Goal: Find specific page/section: Find specific page/section

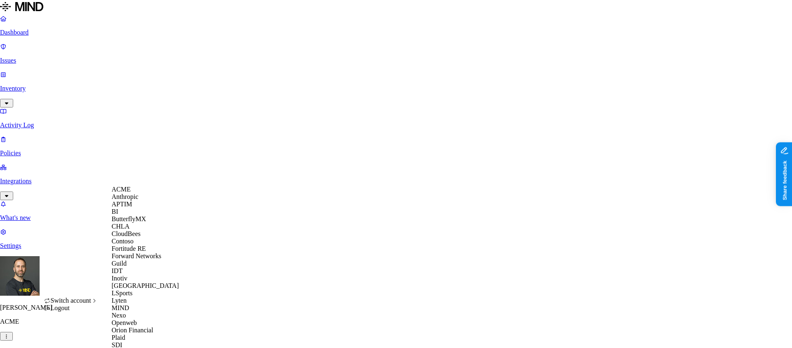
click at [147, 238] on div "CloudBees" at bounding box center [152, 234] width 80 height 7
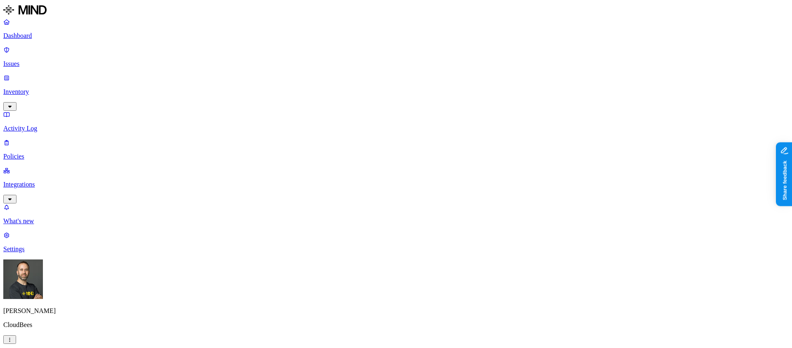
click at [73, 60] on p "Issues" at bounding box center [395, 63] width 785 height 7
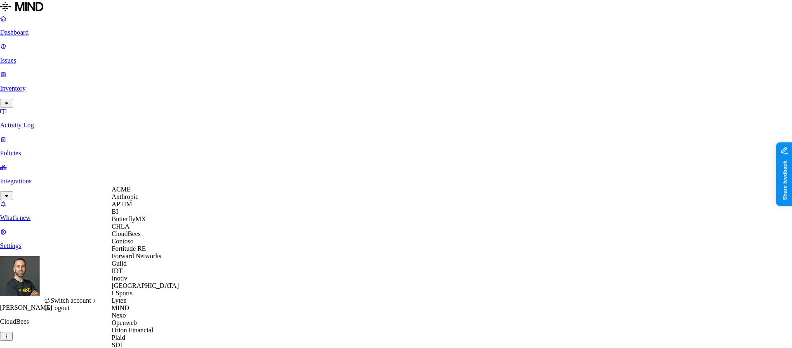
scroll to position [290, 0]
click at [141, 348] on span "Southern [US_STATE] Health" at bounding box center [152, 352] width 80 height 7
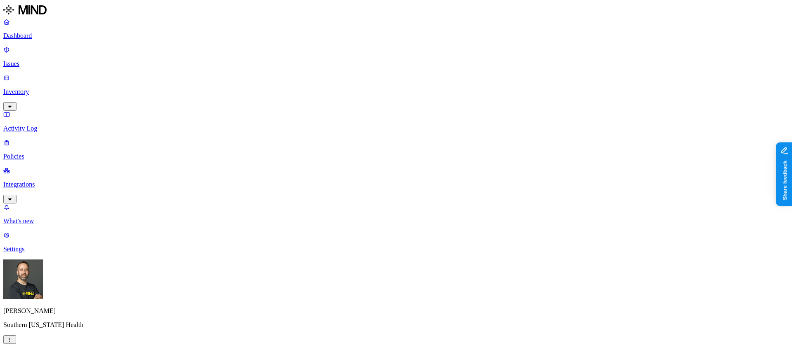
click at [55, 40] on link "Dashboard" at bounding box center [395, 28] width 785 height 21
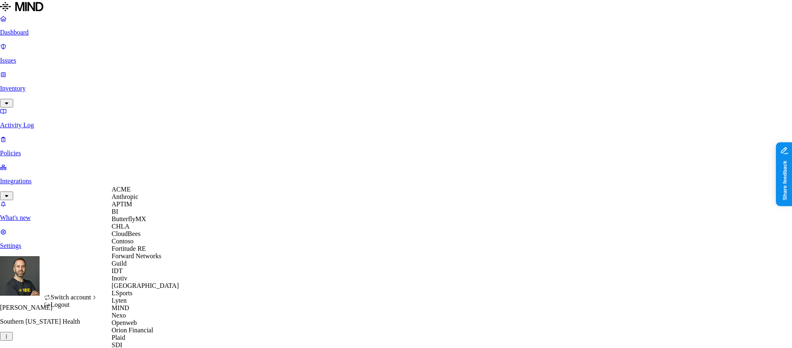
scroll to position [240, 0]
click at [136, 320] on span "Openweb" at bounding box center [124, 323] width 25 height 7
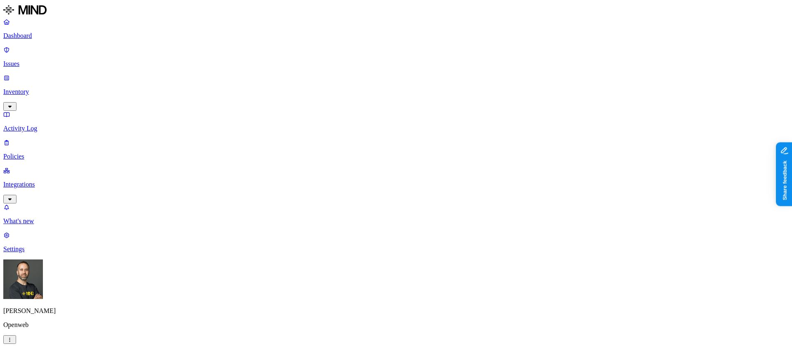
scroll to position [73, 0]
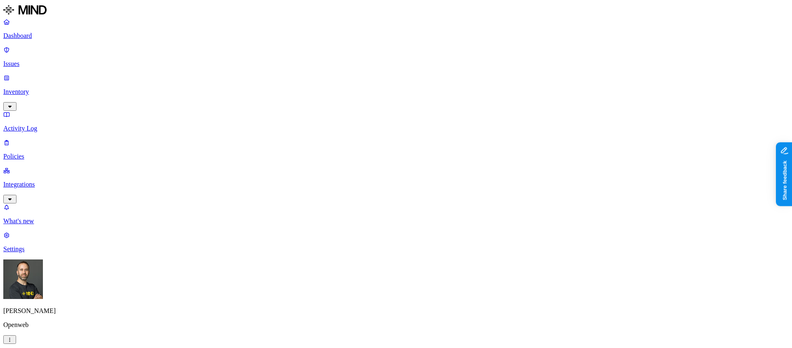
click at [52, 88] on p "Inventory" at bounding box center [395, 91] width 785 height 7
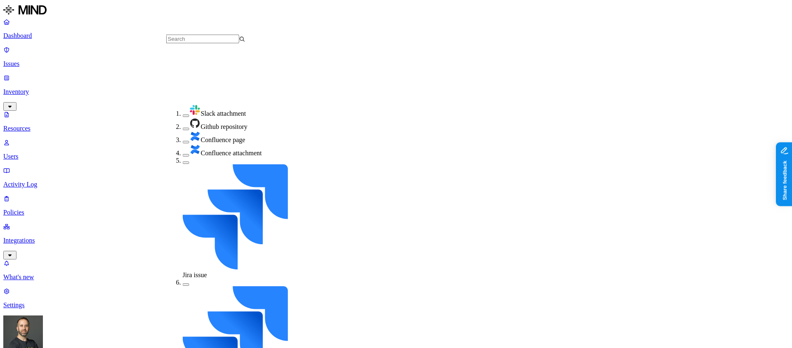
scroll to position [117, 0]
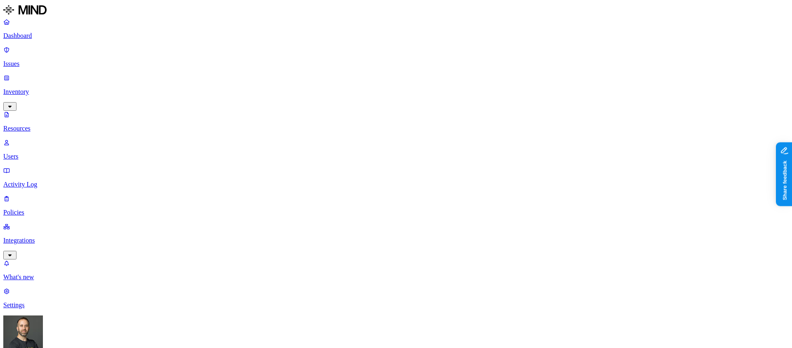
click at [318, 46] on button "button" at bounding box center [321, 47] width 7 height 2
click at [318, 85] on button "button" at bounding box center [321, 86] width 7 height 2
click at [318, 43] on button "button" at bounding box center [321, 45] width 7 height 9
click at [318, 108] on button "button" at bounding box center [321, 109] width 7 height 2
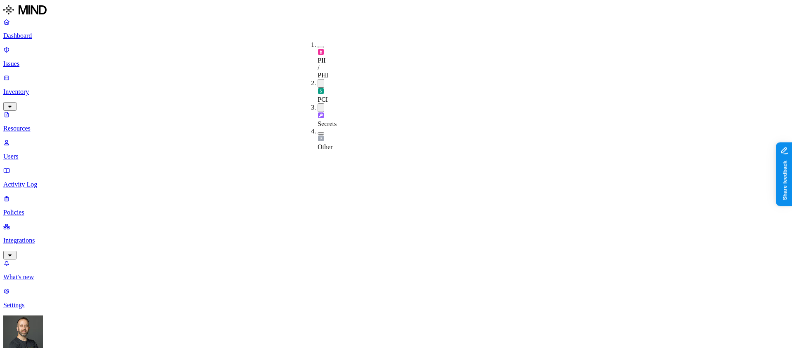
click at [318, 132] on button "button" at bounding box center [321, 133] width 7 height 2
click at [318, 128] on button "button" at bounding box center [321, 132] width 7 height 9
click at [318, 104] on div "Secrets" at bounding box center [318, 116] width 0 height 24
click at [318, 79] on button "button" at bounding box center [321, 83] width 7 height 9
click at [318, 46] on button "button" at bounding box center [321, 47] width 7 height 2
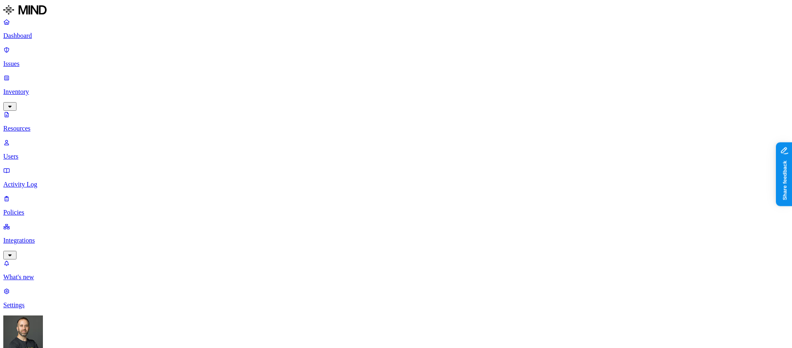
scroll to position [226, 0]
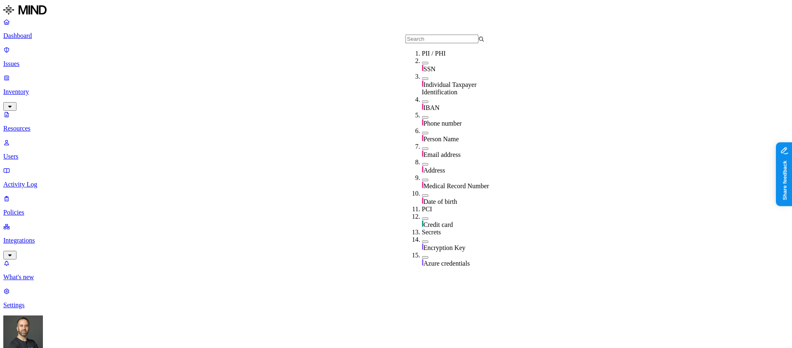
scroll to position [0, 0]
click at [422, 64] on button "button" at bounding box center [425, 63] width 7 height 2
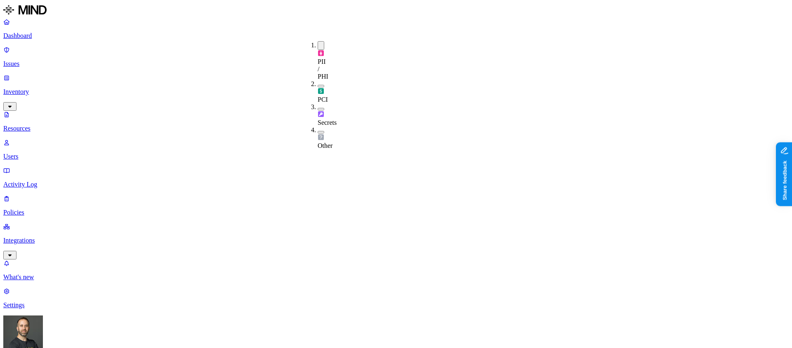
click at [318, 45] on button "button" at bounding box center [321, 45] width 7 height 9
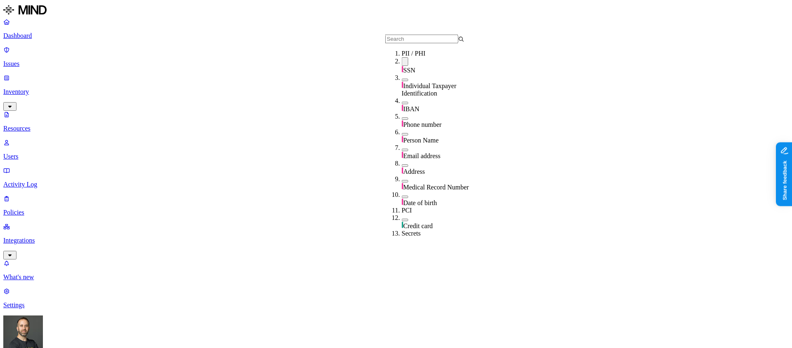
click at [402, 102] on button "button" at bounding box center [405, 103] width 7 height 2
